Goal: Task Accomplishment & Management: Manage account settings

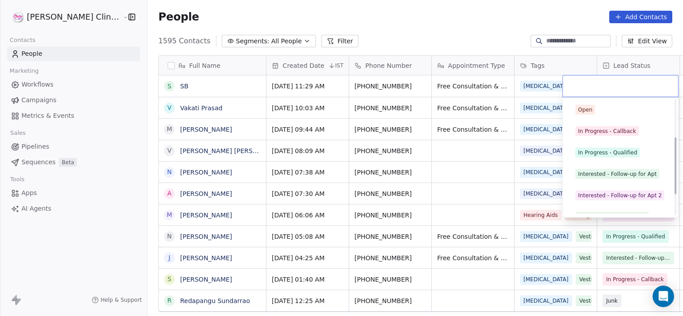
scroll to position [119, 0]
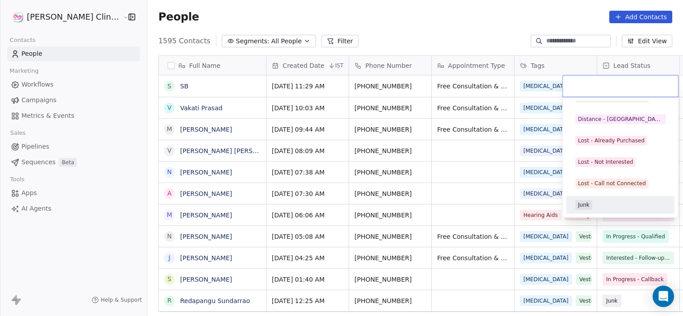
click at [606, 205] on div "Junk" at bounding box center [620, 205] width 90 height 10
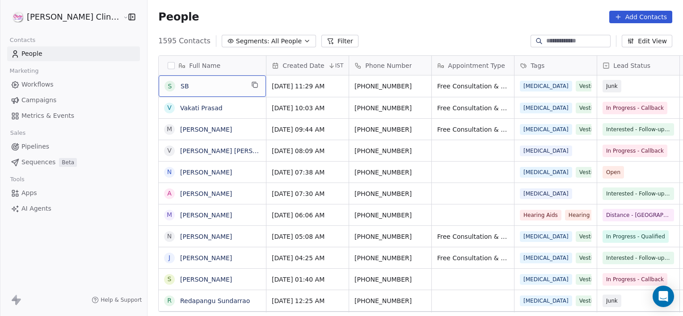
click at [181, 88] on span "SB" at bounding box center [212, 86] width 63 height 9
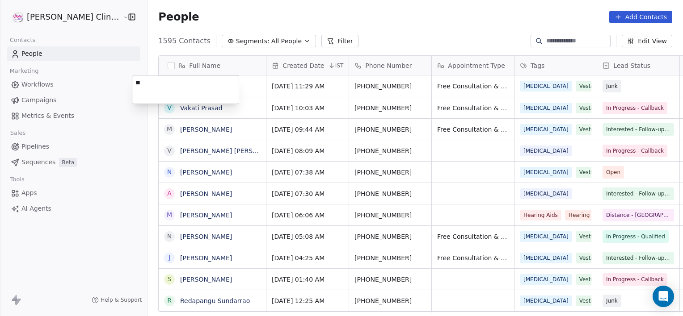
click at [178, 88] on textarea "**" at bounding box center [185, 90] width 106 height 28
click at [198, 139] on html "[PERSON_NAME] Clinic External Contacts People Marketing Workflows Campaigns Met…" at bounding box center [341, 158] width 683 height 316
click at [180, 86] on link "SB" at bounding box center [184, 86] width 8 height 7
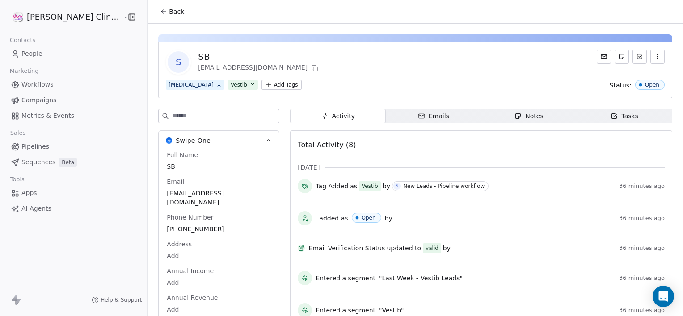
click at [519, 122] on span "Notes Notes" at bounding box center [529, 116] width 96 height 14
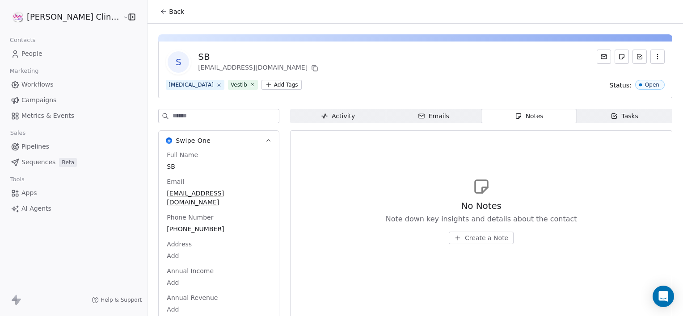
click at [455, 244] on button "Create a Note" at bounding box center [481, 238] width 65 height 13
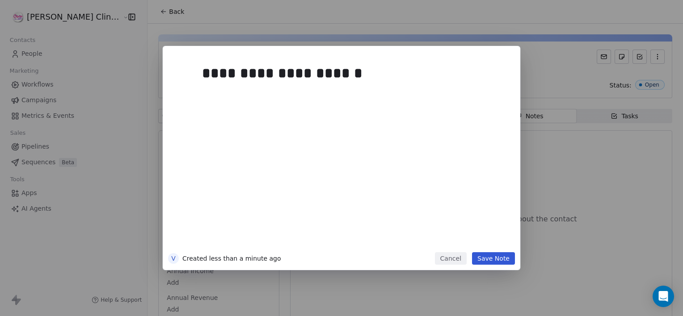
click at [493, 263] on button "Save Note" at bounding box center [493, 258] width 43 height 13
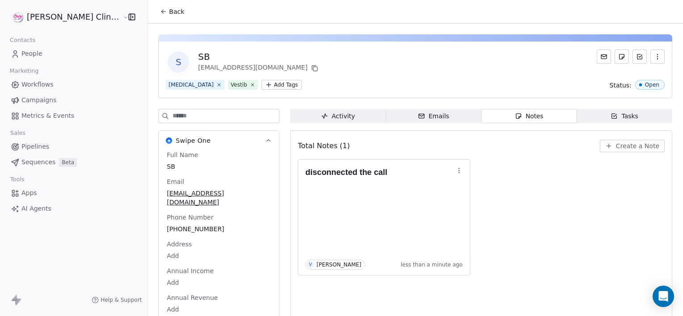
click at [155, 16] on button "Back" at bounding box center [172, 12] width 35 height 16
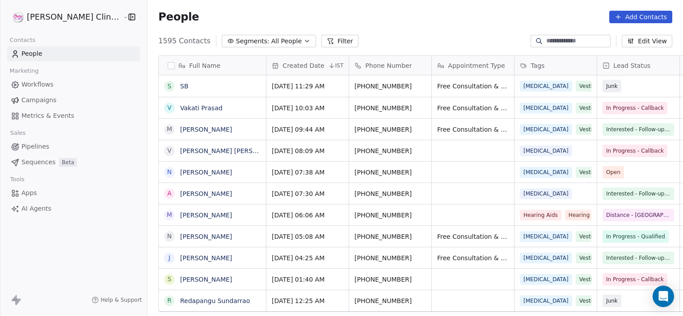
scroll to position [272, 555]
click at [563, 40] on input at bounding box center [577, 41] width 63 height 9
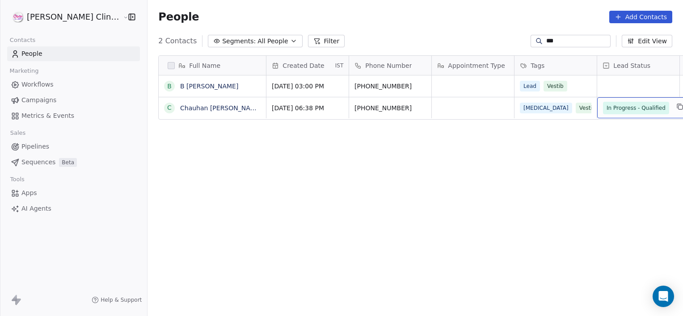
click at [603, 113] on span "In Progress - Qualified" at bounding box center [636, 108] width 66 height 13
click at [606, 107] on span "In Progress - Qualified" at bounding box center [635, 108] width 59 height 9
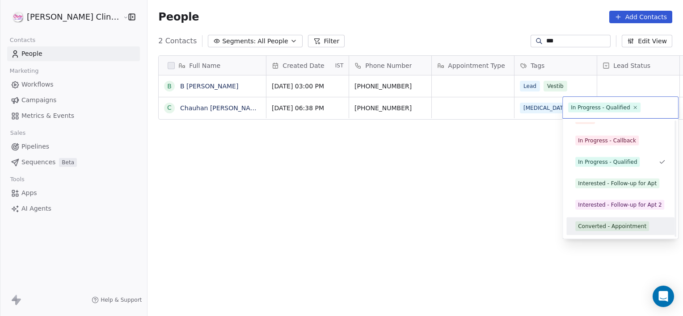
scroll to position [34, 0]
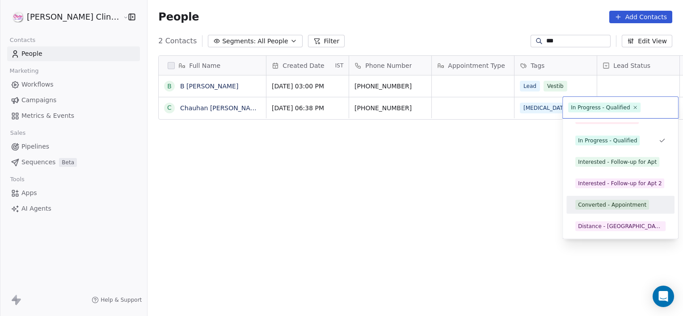
click at [610, 202] on div "Converted - Appointment" at bounding box center [612, 205] width 68 height 8
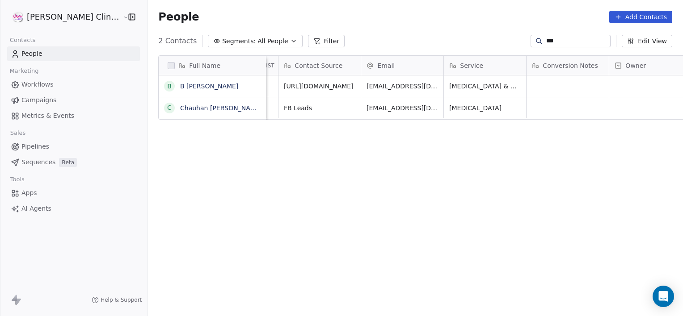
scroll to position [0, 836]
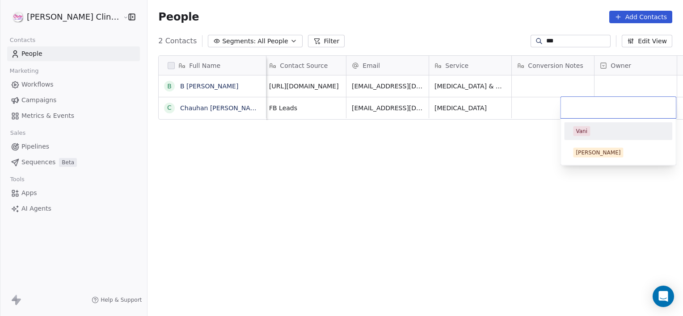
click at [585, 132] on div "Vani" at bounding box center [581, 131] width 12 height 8
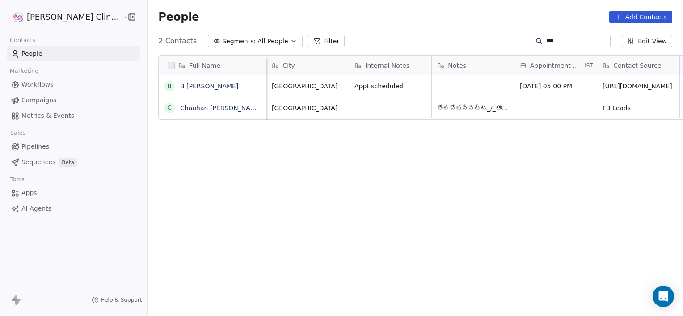
scroll to position [0, 413]
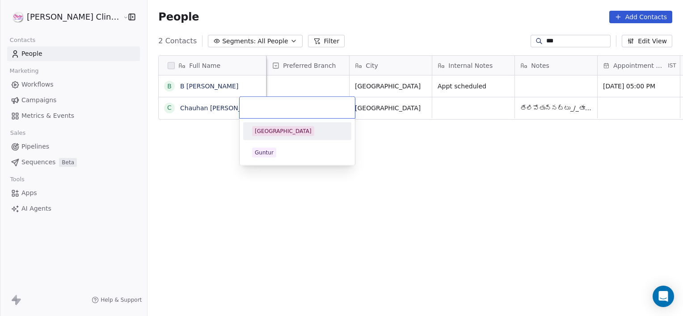
click at [276, 134] on div "[GEOGRAPHIC_DATA]" at bounding box center [283, 131] width 57 height 8
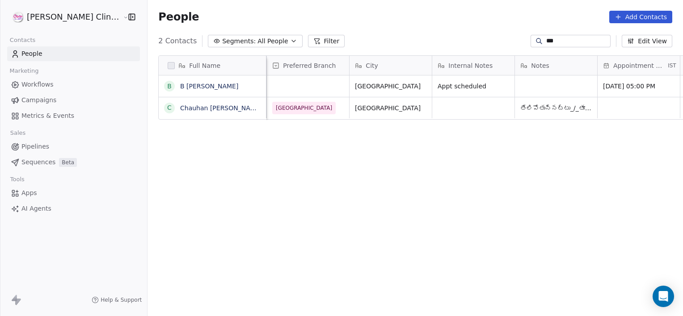
drag, startPoint x: 567, startPoint y: 46, endPoint x: 560, endPoint y: 42, distance: 8.3
click at [560, 42] on div "***" at bounding box center [570, 41] width 80 height 13
click at [560, 42] on input "***" at bounding box center [577, 41] width 63 height 9
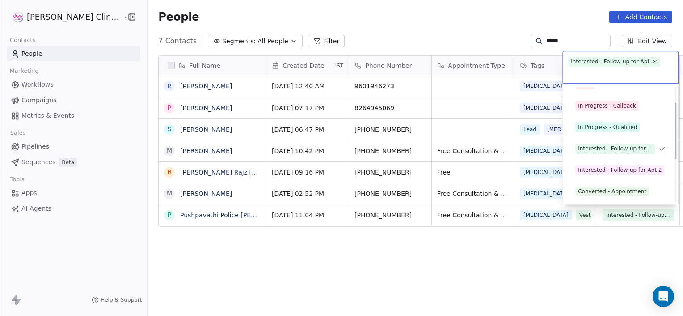
scroll to position [34, 0]
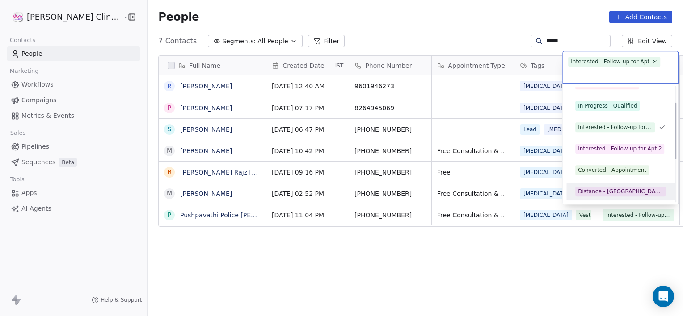
click at [601, 172] on div "Converted - Appointment" at bounding box center [612, 170] width 68 height 8
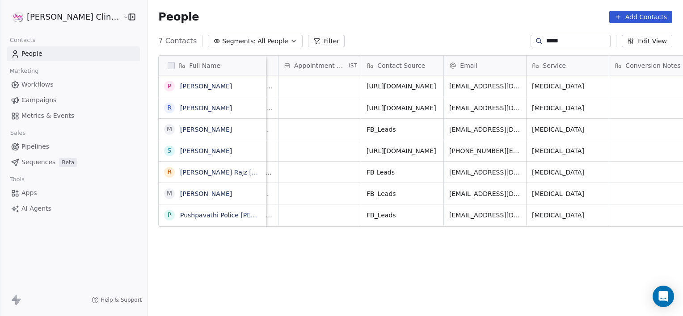
scroll to position [0, 815]
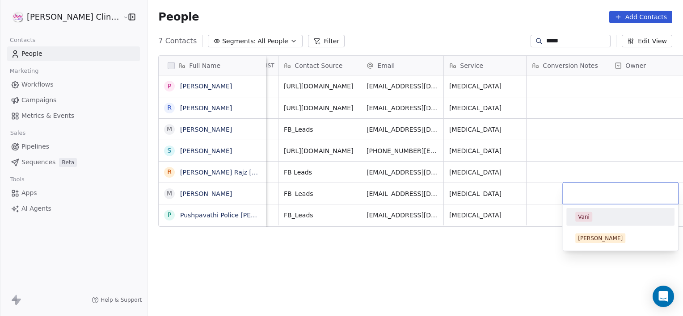
click at [585, 213] on div "Vani" at bounding box center [584, 217] width 12 height 8
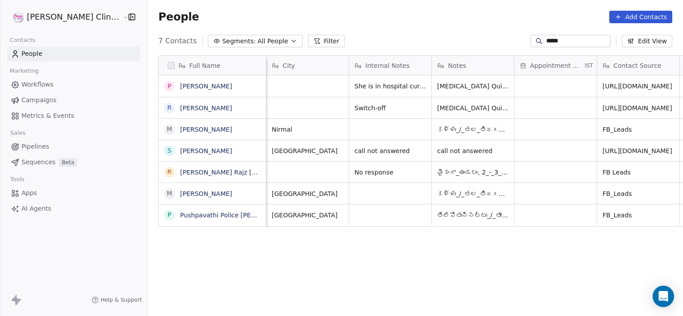
scroll to position [0, 413]
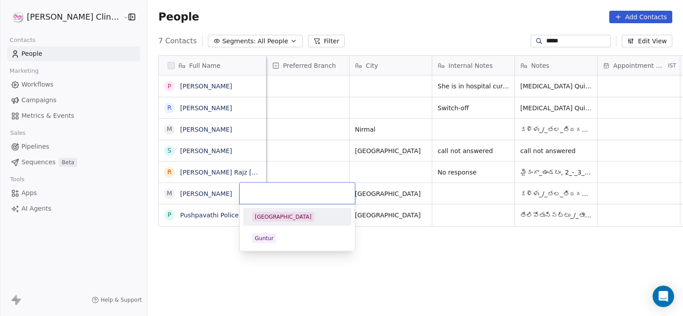
click at [283, 220] on span "[GEOGRAPHIC_DATA]" at bounding box center [283, 217] width 62 height 10
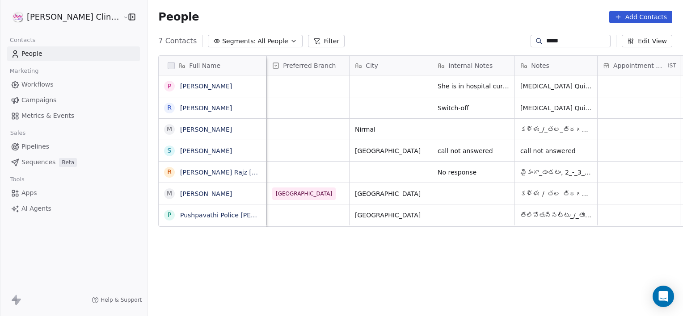
click at [563, 41] on input "*****" at bounding box center [577, 41] width 63 height 9
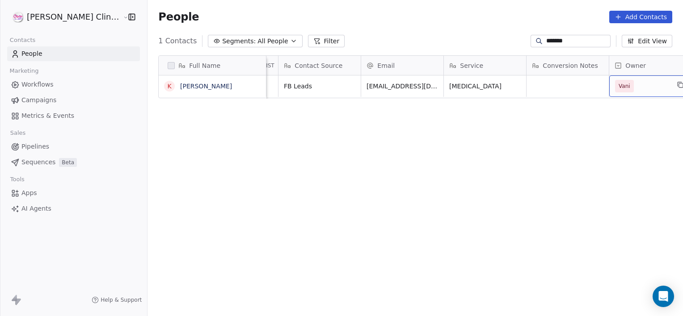
scroll to position [0, 836]
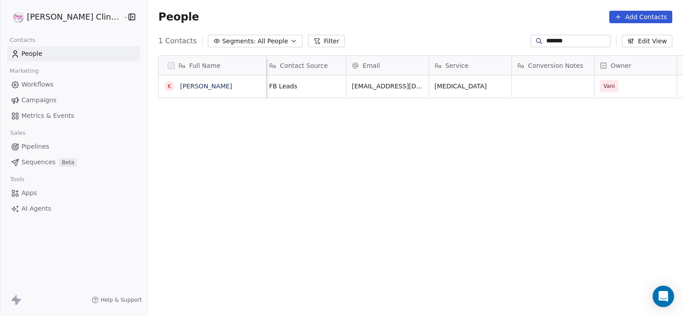
click at [567, 39] on input "*******" at bounding box center [577, 41] width 63 height 9
type input "********"
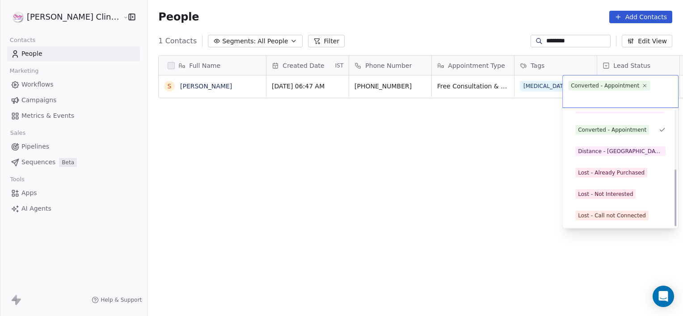
scroll to position [119, 0]
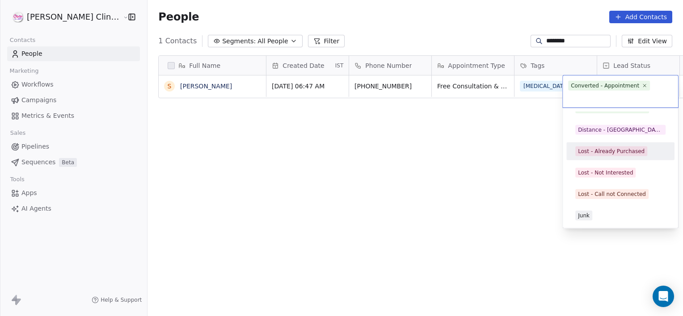
click at [609, 151] on div "Lost - Already Purchased" at bounding box center [611, 151] width 67 height 8
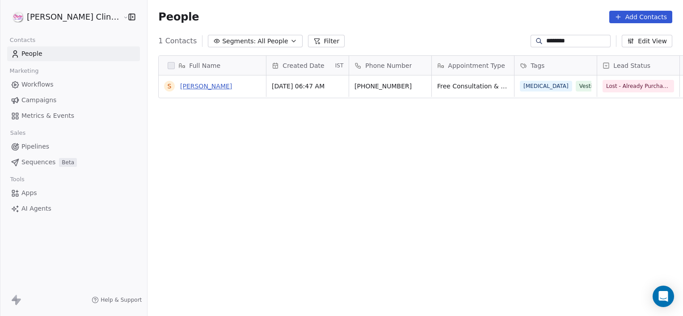
click at [198, 88] on link "[PERSON_NAME]" at bounding box center [206, 86] width 52 height 7
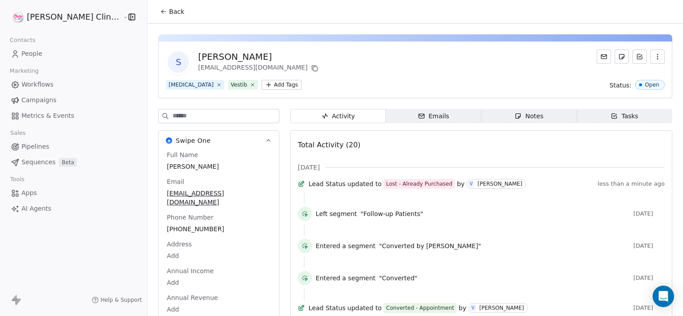
click at [523, 122] on span "Notes Notes" at bounding box center [529, 116] width 96 height 14
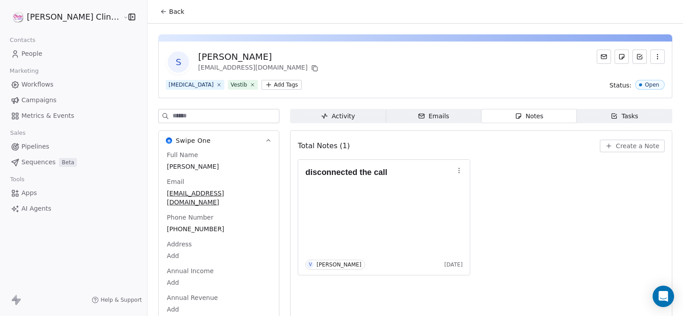
click at [605, 145] on icon "button" at bounding box center [608, 146] width 7 height 7
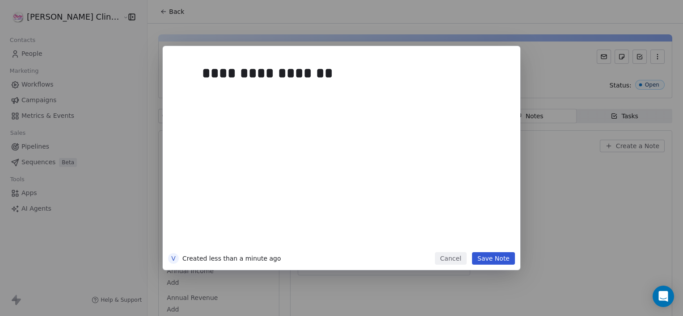
click at [512, 259] on button "Save Note" at bounding box center [493, 258] width 43 height 13
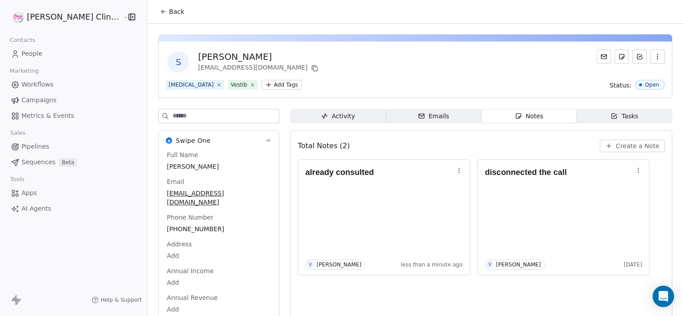
click at [169, 15] on span "Back" at bounding box center [176, 11] width 15 height 9
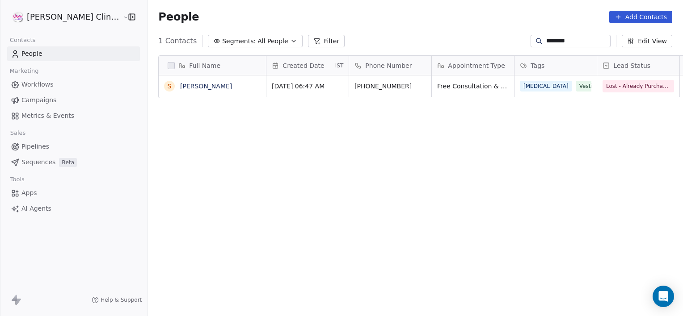
scroll to position [272, 555]
click at [571, 37] on input "********" at bounding box center [577, 41] width 63 height 9
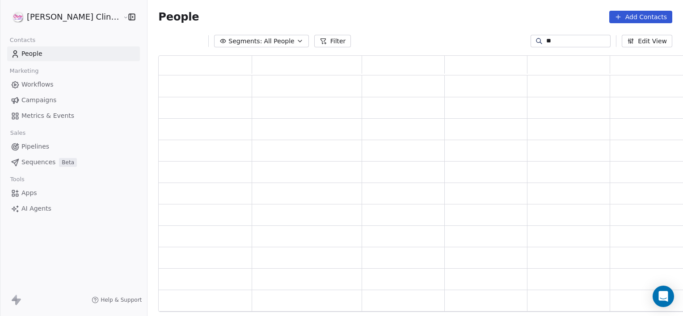
type input "*"
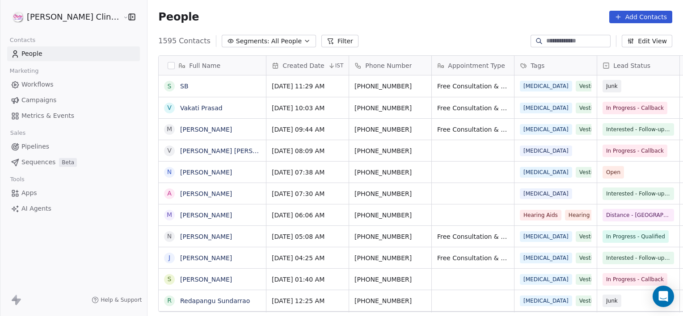
click at [83, 309] on div "Help & Support" at bounding box center [73, 300] width 147 height 32
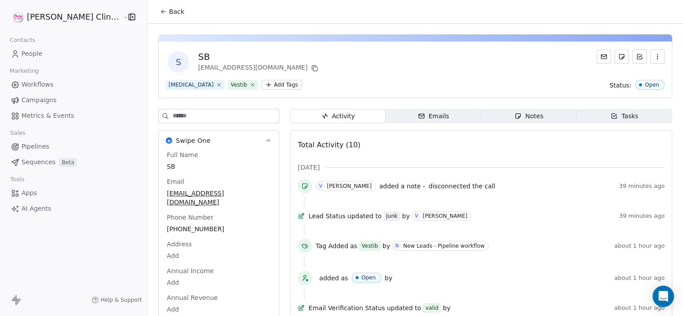
click at [155, 15] on button "Back" at bounding box center [172, 12] width 35 height 16
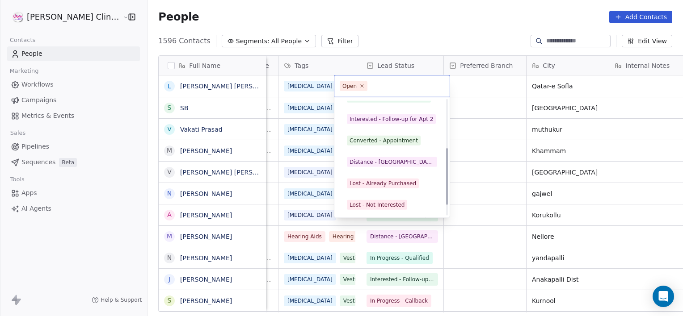
scroll to position [119, 0]
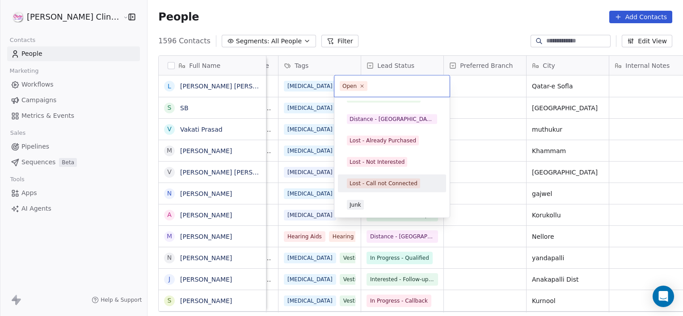
click at [375, 180] on div "Lost - Call not Connected" at bounding box center [383, 184] width 68 height 8
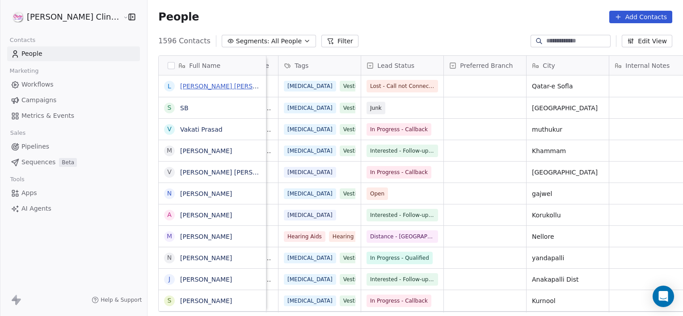
click at [180, 84] on link "Lova Raju Naidu Addanki" at bounding box center [233, 86] width 106 height 7
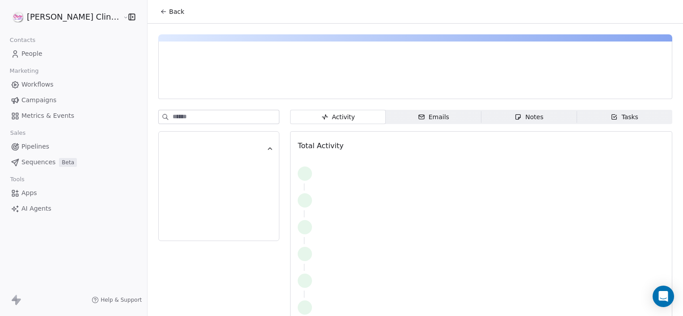
click at [521, 120] on div "Notes" at bounding box center [528, 117] width 29 height 9
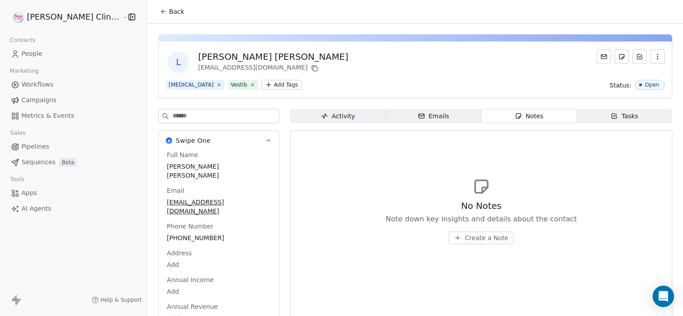
click at [452, 232] on button "Create a Note" at bounding box center [481, 238] width 65 height 13
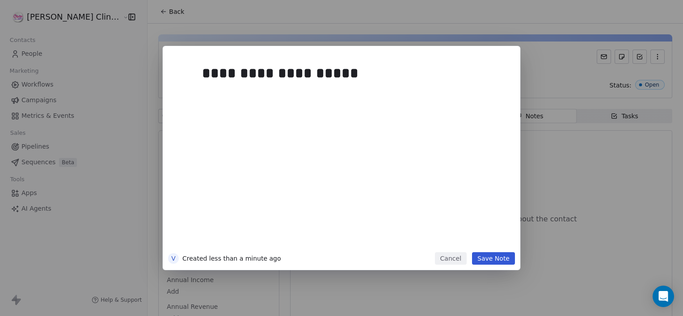
click at [493, 260] on button "Save Note" at bounding box center [493, 258] width 43 height 13
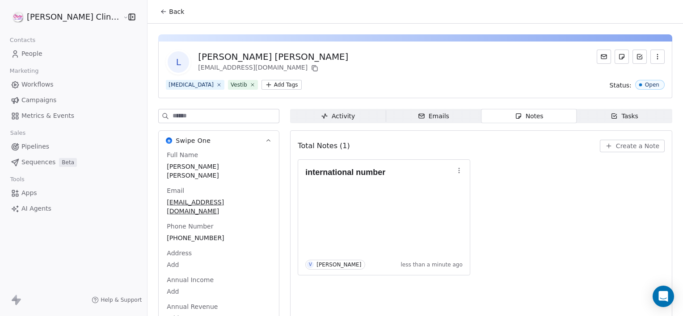
click at [160, 14] on icon at bounding box center [163, 11] width 7 height 7
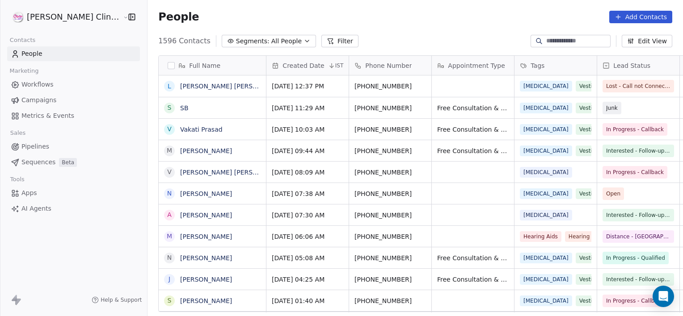
scroll to position [272, 555]
